Goal: Task Accomplishment & Management: Manage account settings

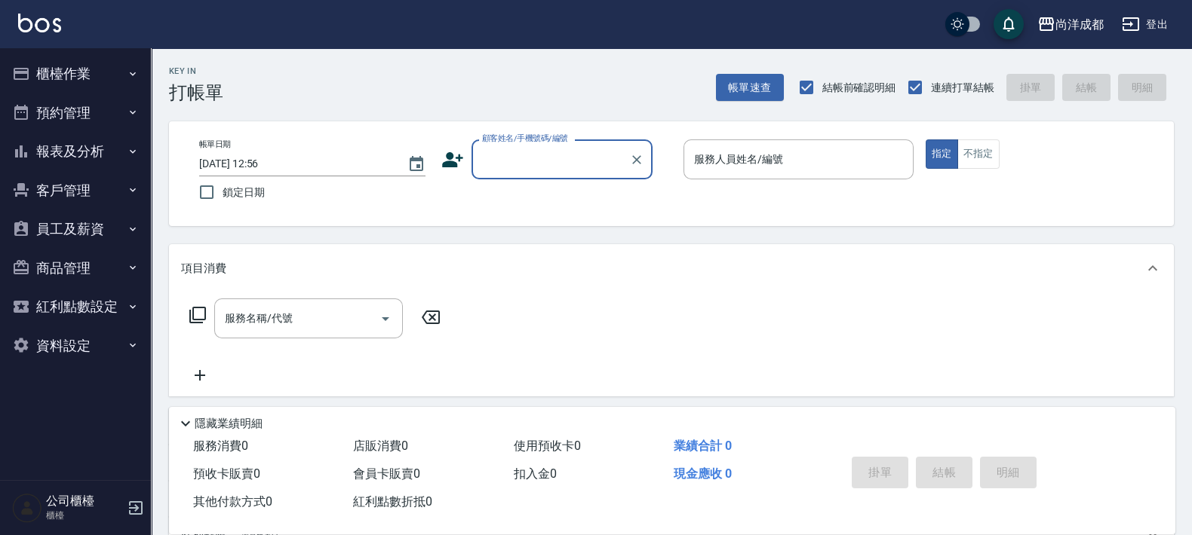
click at [57, 181] on button "客戶管理" at bounding box center [75, 190] width 139 height 39
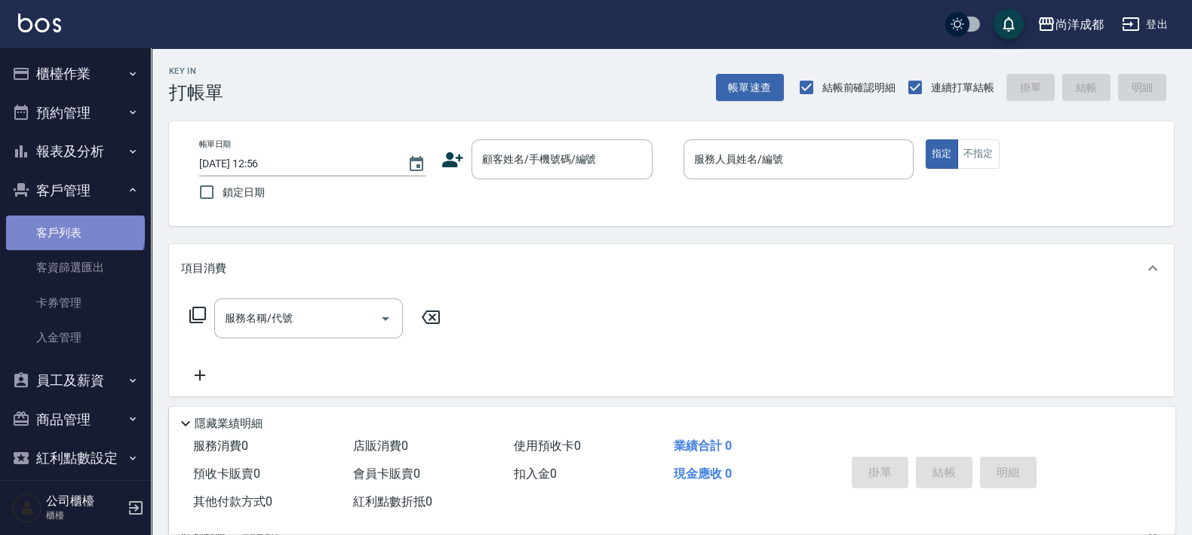
click at [74, 230] on link "客戶列表" at bounding box center [75, 233] width 139 height 35
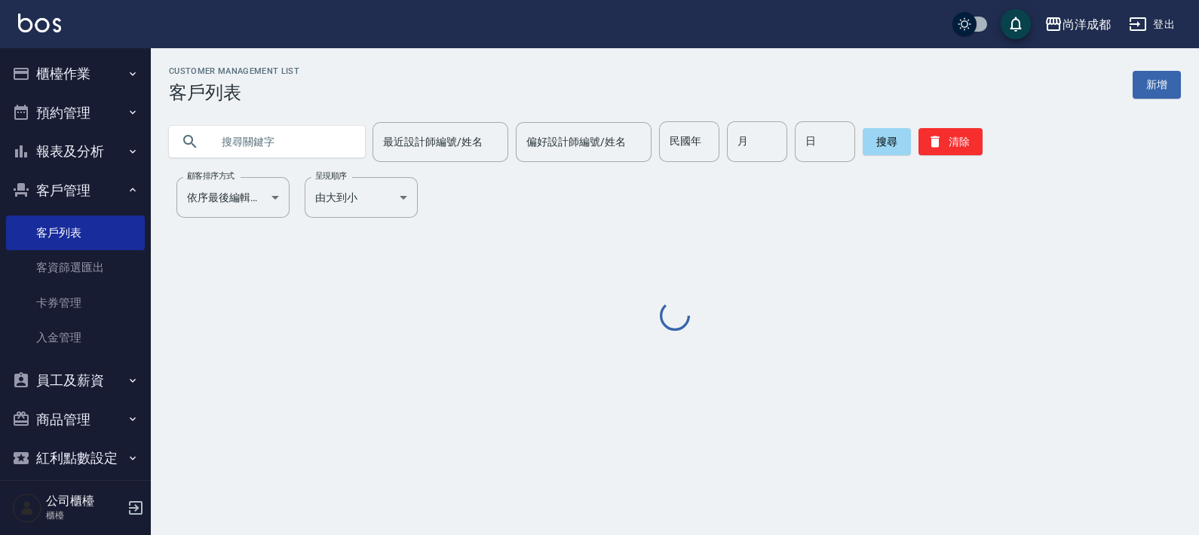
click at [256, 132] on input "text" at bounding box center [282, 141] width 142 height 41
paste input "0932770105"
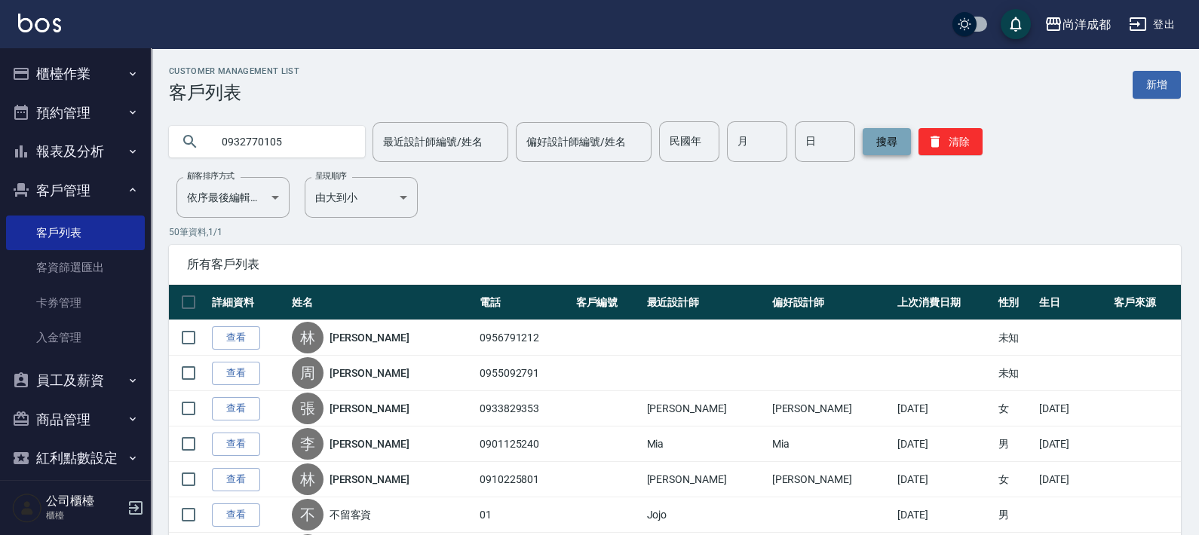
type input "0932770105"
click at [888, 147] on button "搜尋" at bounding box center [887, 141] width 48 height 27
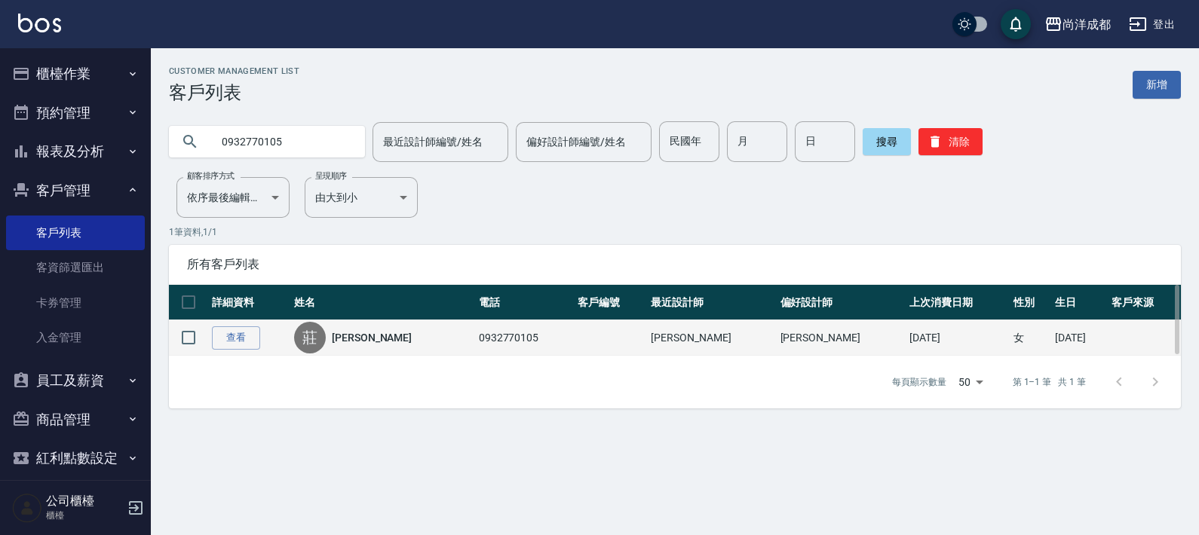
click at [366, 330] on link "[PERSON_NAME]" at bounding box center [372, 337] width 80 height 15
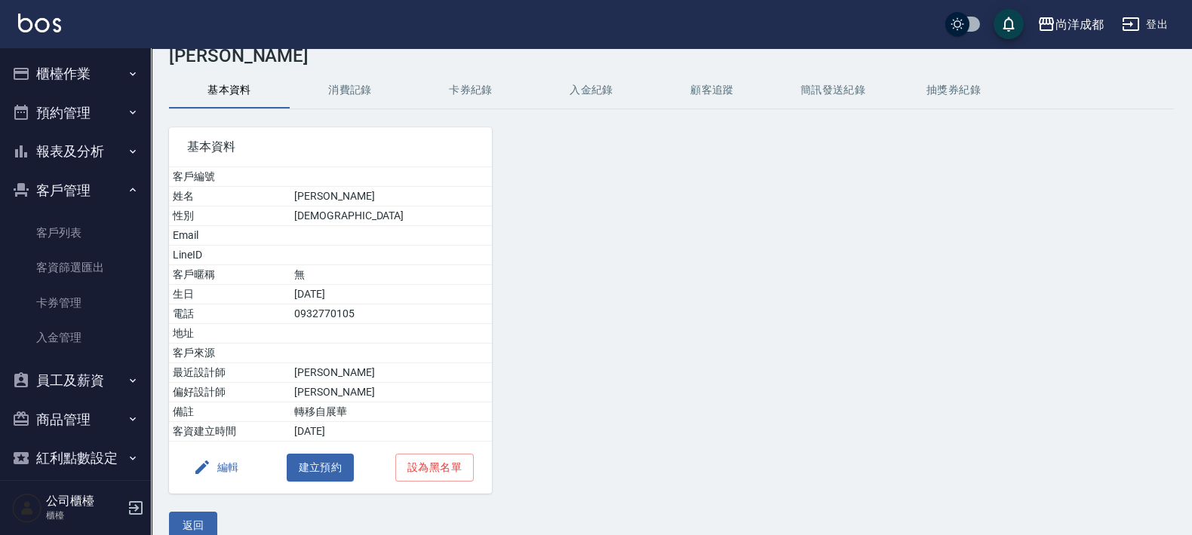
scroll to position [57, 0]
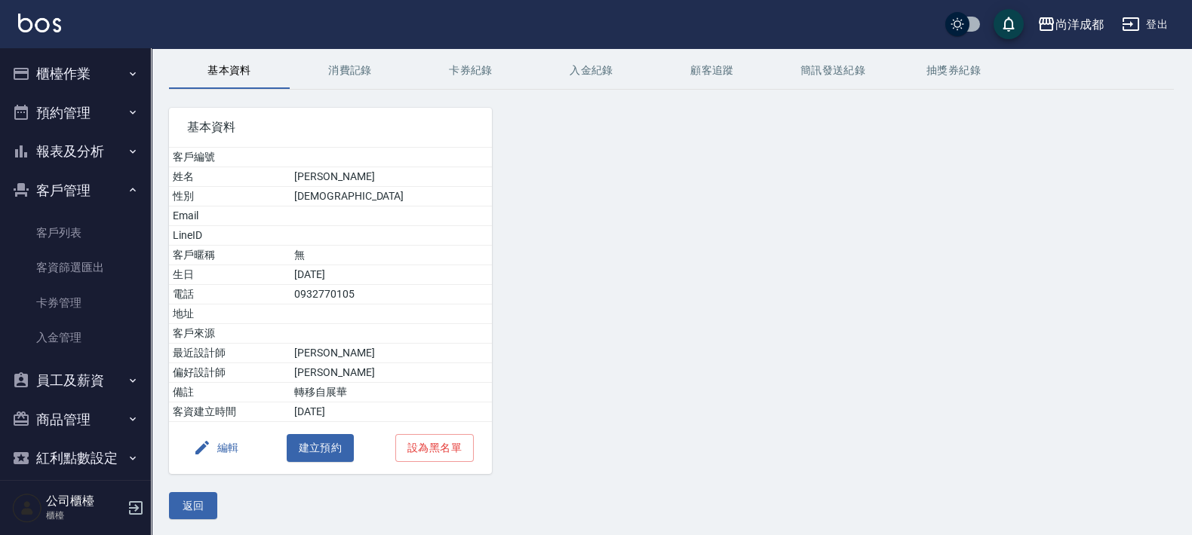
click at [340, 77] on button "消費記錄" at bounding box center [350, 71] width 121 height 36
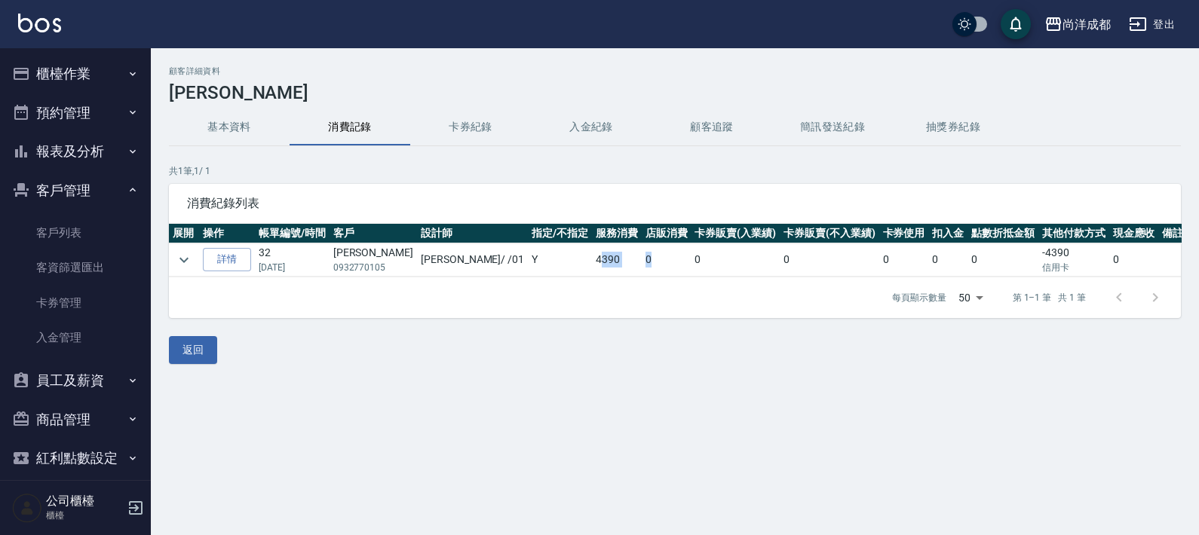
drag, startPoint x: 547, startPoint y: 265, endPoint x: 634, endPoint y: 260, distance: 87.6
click at [634, 260] on tr "詳情 32 [DATE] [PERSON_NAME] 0932770105 [PERSON_NAME] / /01 Y 4390 0 0 0 0 0 0 -4…" at bounding box center [682, 260] width 1026 height 33
click at [531, 278] on div "每頁顯示數量 50 50 第 1–1 筆 共 1 筆" at bounding box center [675, 298] width 1012 height 41
drag, startPoint x: 529, startPoint y: 260, endPoint x: 606, endPoint y: 250, distance: 76.8
click at [606, 250] on tr "詳情 32 [DATE] [PERSON_NAME] 0932770105 [PERSON_NAME] / /01 Y 4390 0 0 0 0 0 0 -4…" at bounding box center [682, 260] width 1026 height 33
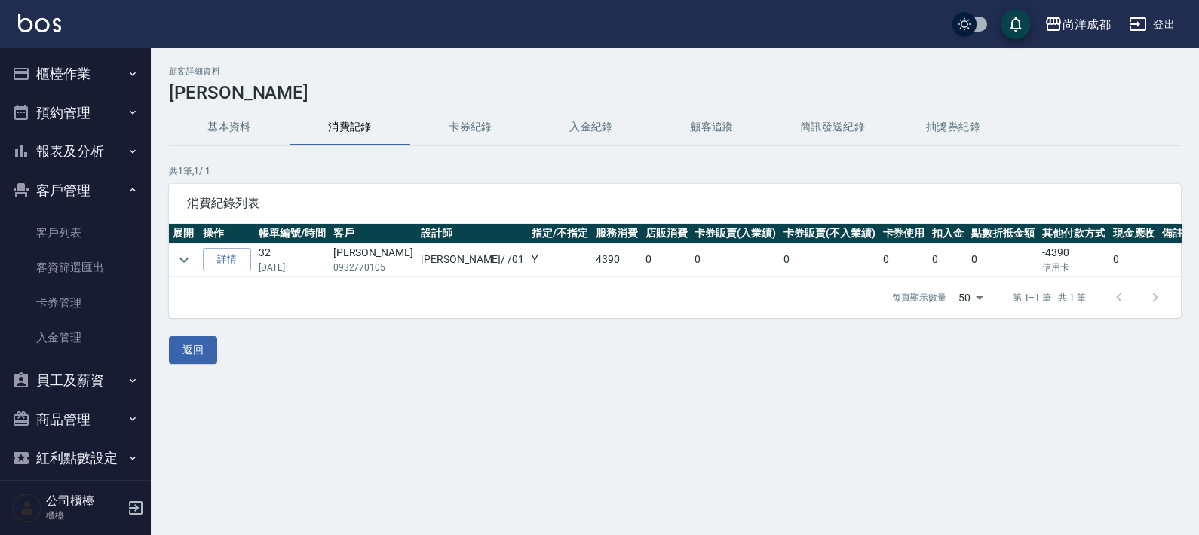
click at [195, 265] on td at bounding box center [184, 260] width 30 height 33
click at [180, 252] on icon "expand row" at bounding box center [184, 260] width 18 height 18
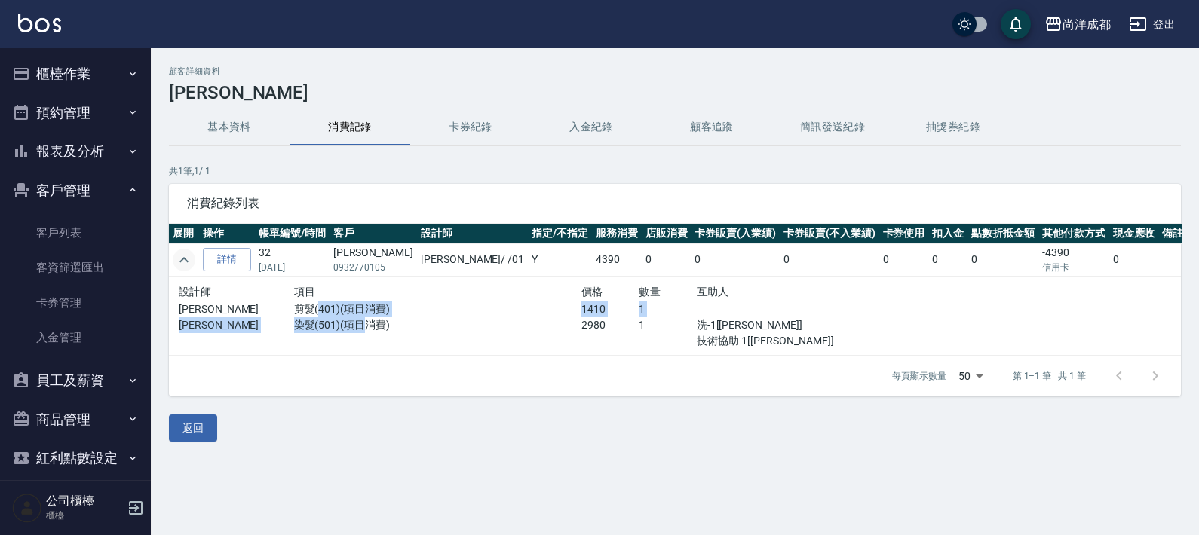
drag, startPoint x: 311, startPoint y: 311, endPoint x: 357, endPoint y: 329, distance: 49.4
click at [357, 329] on div "設計師 項目 價格 數量 互助人 [PERSON_NAME] 剪髮(401)(項目消費) 1410 1 [PERSON_NAME] 染髮(501)(項目消費)…" at bounding box center [524, 316] width 691 height 66
click at [526, 322] on p "染髮(501)(項目消費)" at bounding box center [437, 325] width 287 height 16
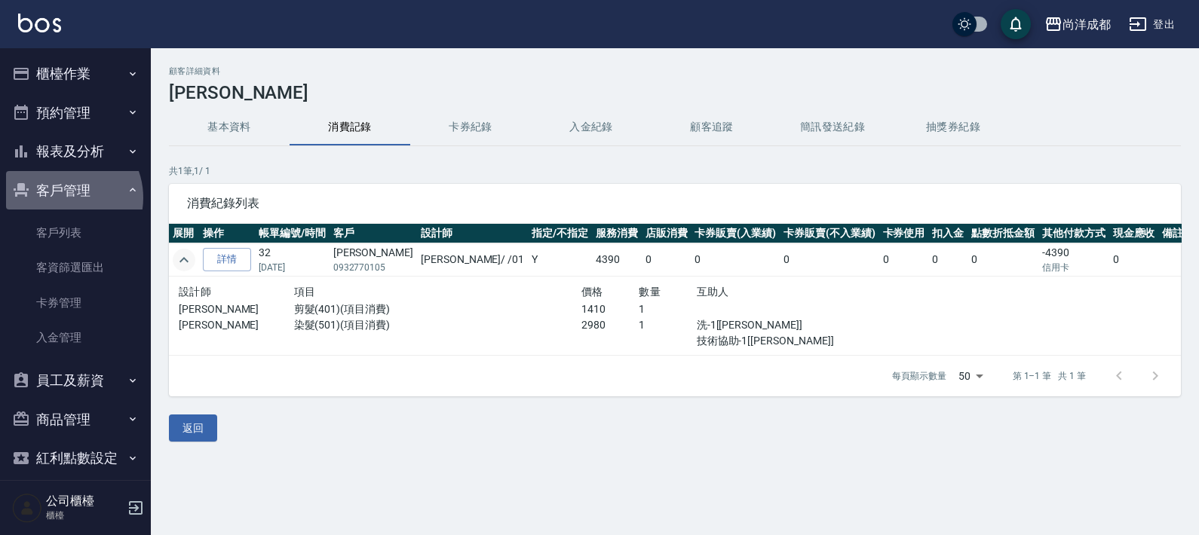
drag, startPoint x: 61, startPoint y: 198, endPoint x: 69, endPoint y: 199, distance: 8.4
click at [64, 199] on button "客戶管理" at bounding box center [75, 190] width 139 height 39
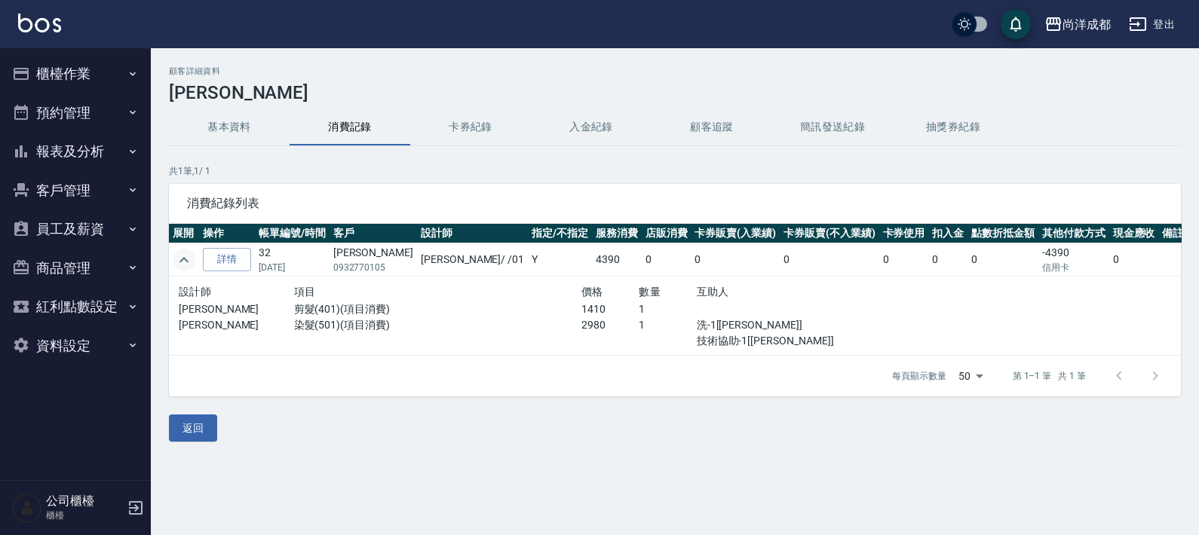
click at [106, 189] on button "客戶管理" at bounding box center [75, 190] width 139 height 39
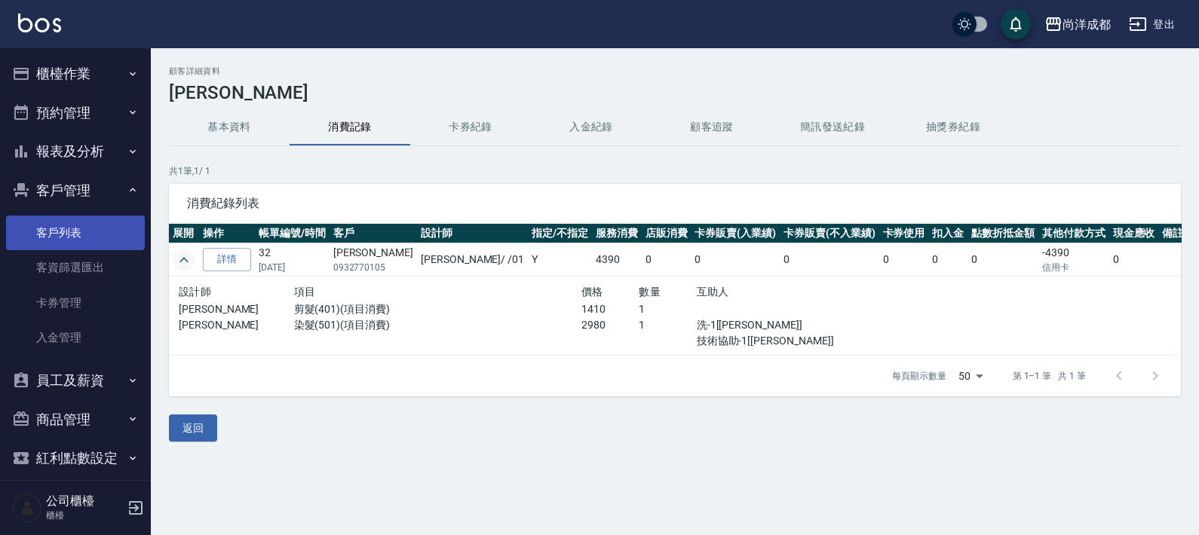
click at [79, 241] on link "客戶列表" at bounding box center [75, 233] width 139 height 35
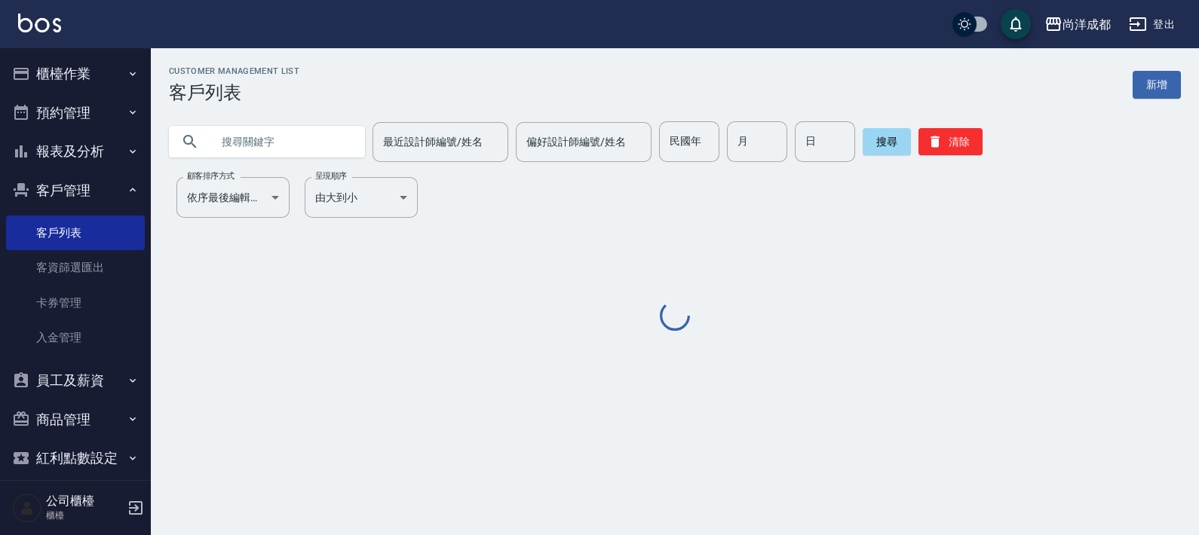
click at [244, 152] on input "text" at bounding box center [282, 141] width 142 height 41
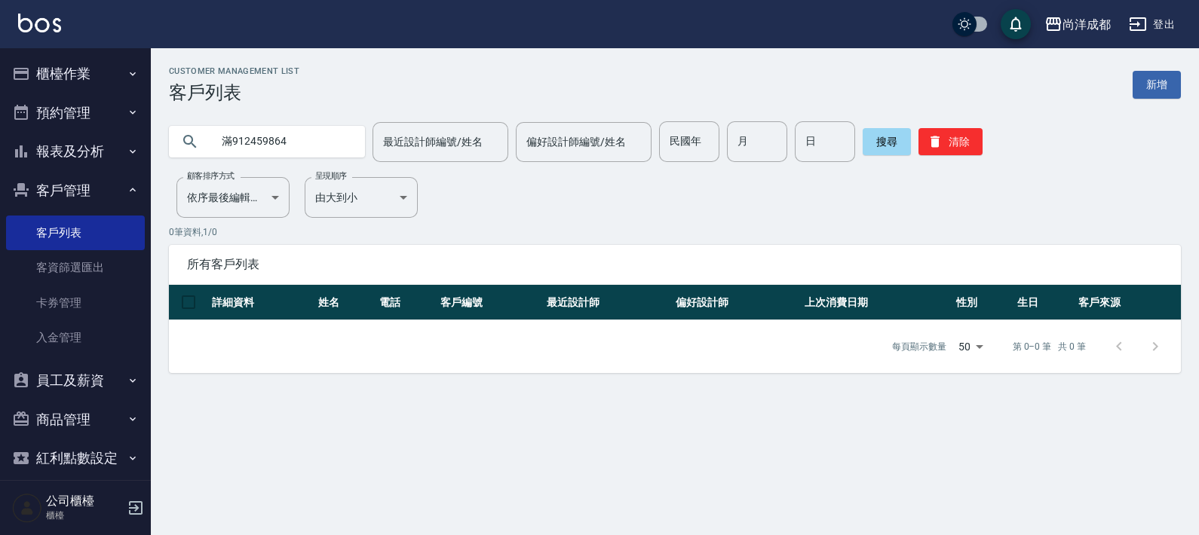
drag, startPoint x: 227, startPoint y: 145, endPoint x: 218, endPoint y: 142, distance: 9.5
click at [218, 142] on input "滿912459864" at bounding box center [282, 141] width 142 height 41
type input "0912459864"
click at [876, 136] on button "搜尋" at bounding box center [887, 141] width 48 height 27
